Goal: Transaction & Acquisition: Purchase product/service

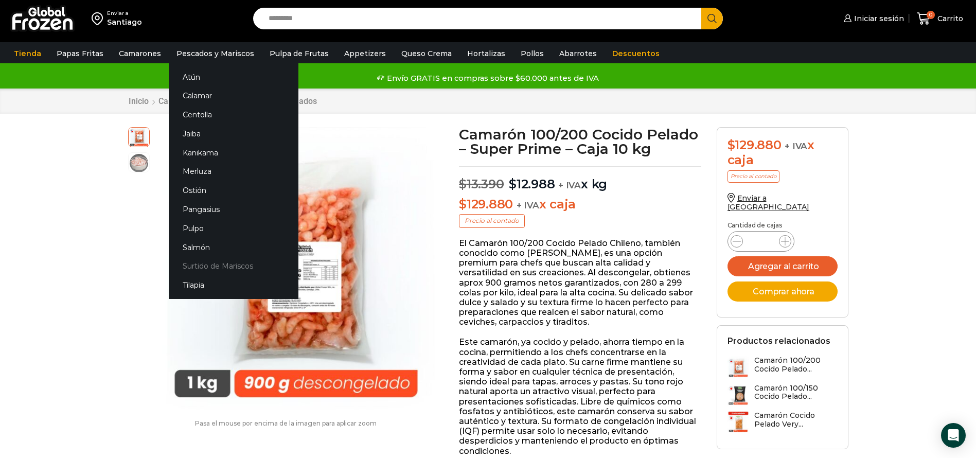
click at [192, 264] on link "Surtido de Mariscos" at bounding box center [234, 266] width 130 height 19
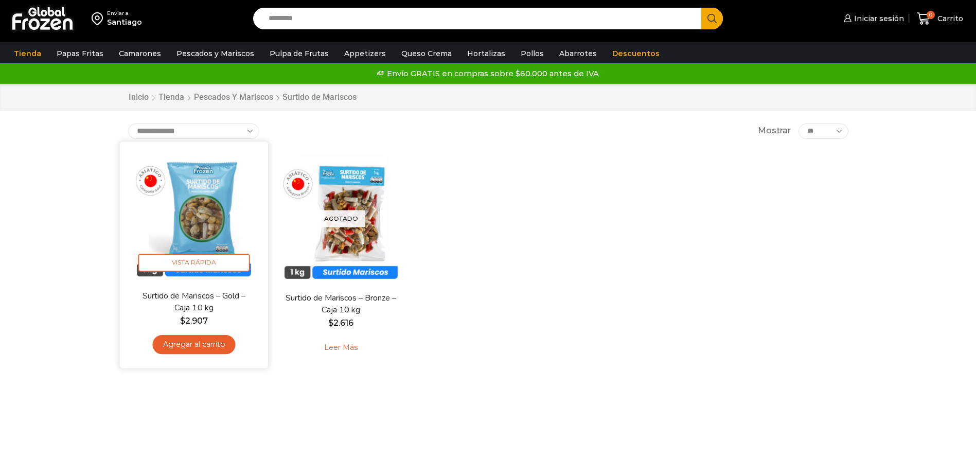
click at [210, 205] on img at bounding box center [194, 215] width 133 height 133
